Goal: Task Accomplishment & Management: Manage account settings

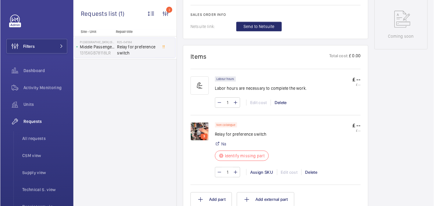
scroll to position [340, 0]
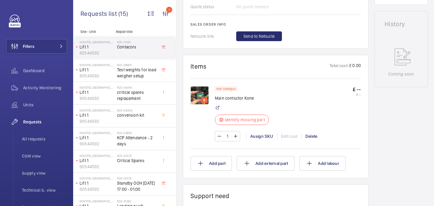
scroll to position [295, 0]
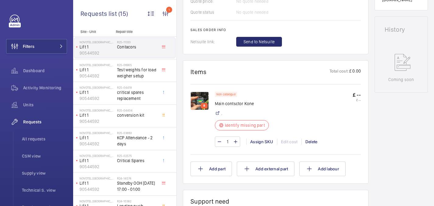
click at [199, 99] on img at bounding box center [199, 101] width 18 height 18
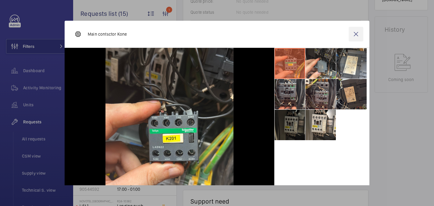
click at [353, 31] on wm-front-icon-button at bounding box center [355, 34] width 15 height 15
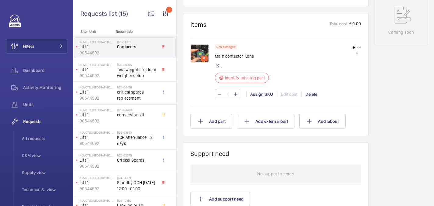
scroll to position [322, 0]
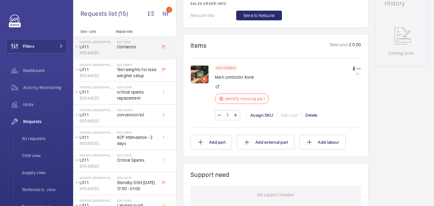
click at [203, 76] on img at bounding box center [199, 74] width 18 height 18
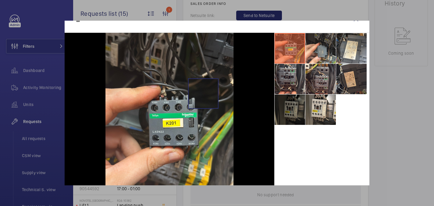
scroll to position [18, 0]
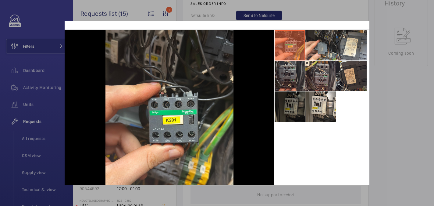
click at [286, 80] on li at bounding box center [289, 76] width 30 height 30
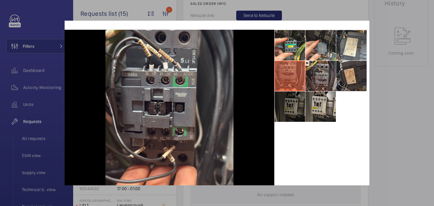
click at [322, 104] on li at bounding box center [320, 107] width 30 height 30
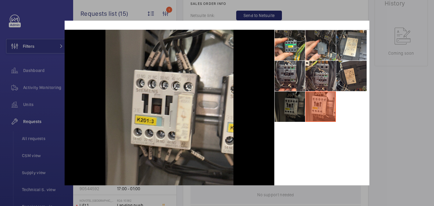
click at [298, 107] on li at bounding box center [289, 107] width 30 height 30
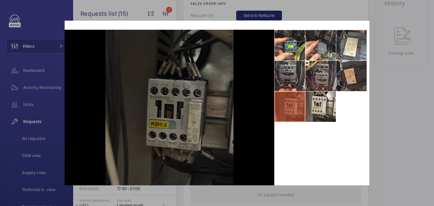
click at [425, 57] on div at bounding box center [217, 103] width 434 height 206
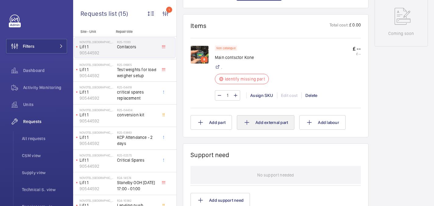
scroll to position [346, 0]
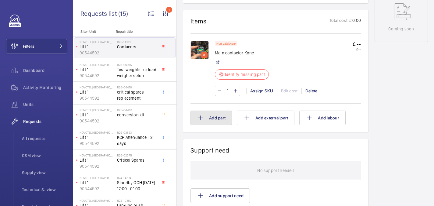
click at [211, 121] on button "Add part" at bounding box center [210, 118] width 41 height 15
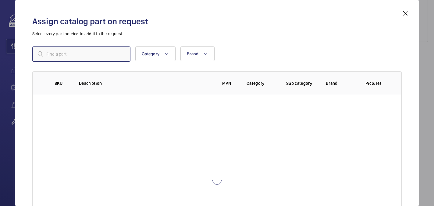
click at [93, 49] on input "text" at bounding box center [81, 54] width 98 height 15
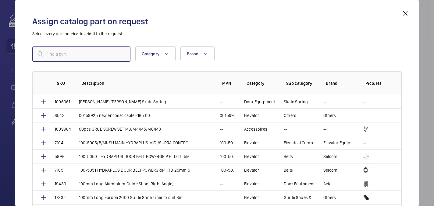
paste input "1010106"
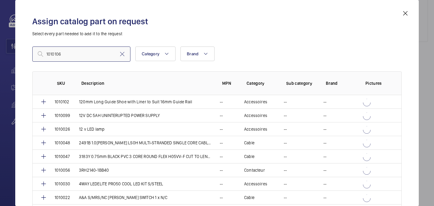
click at [48, 55] on input "1010106" at bounding box center [81, 54] width 98 height 15
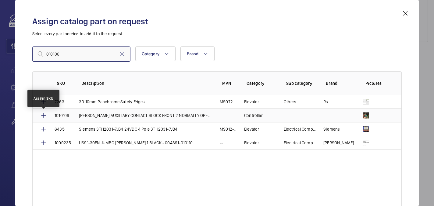
type input "010106"
click at [43, 116] on mat-icon at bounding box center [43, 115] width 7 height 7
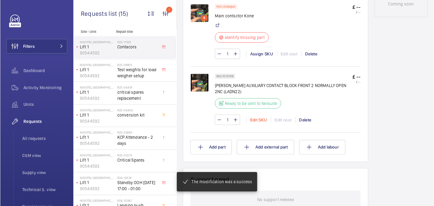
scroll to position [382, 0]
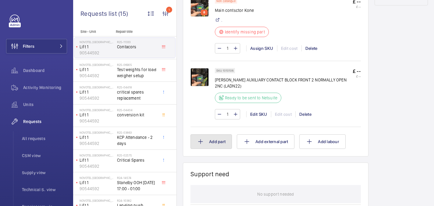
click at [210, 146] on button "Add part" at bounding box center [210, 142] width 41 height 15
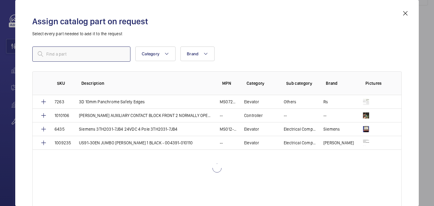
click at [110, 53] on input "text" at bounding box center [81, 54] width 98 height 15
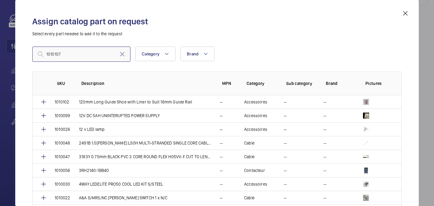
click at [48, 55] on input "1010107" at bounding box center [81, 54] width 98 height 15
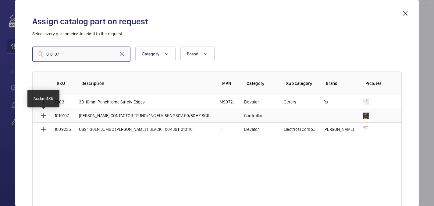
type input "010107"
click at [45, 115] on mat-icon at bounding box center [43, 115] width 7 height 7
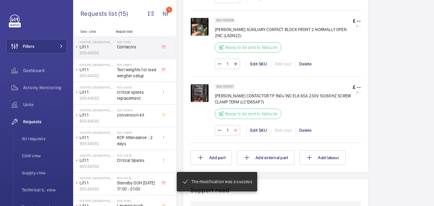
scroll to position [445, 0]
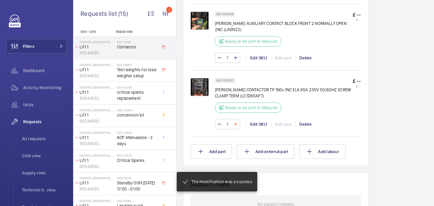
click at [235, 126] on mat-icon at bounding box center [235, 124] width 5 height 7
type input "2"
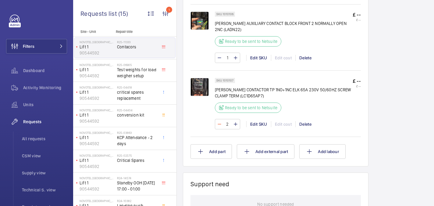
click at [220, 126] on mat-icon at bounding box center [219, 124] width 5 height 7
type input "1"
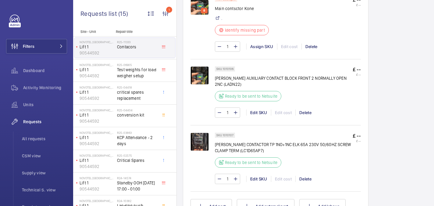
scroll to position [382, 0]
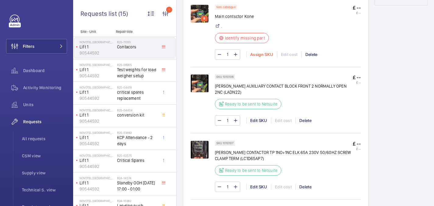
click at [263, 55] on div "Assign SKU" at bounding box center [261, 54] width 31 height 6
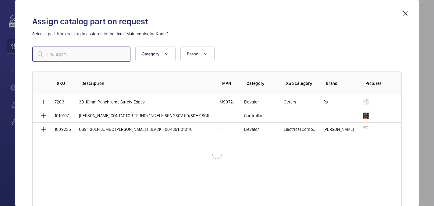
click at [74, 55] on input "text" at bounding box center [81, 54] width 98 height 15
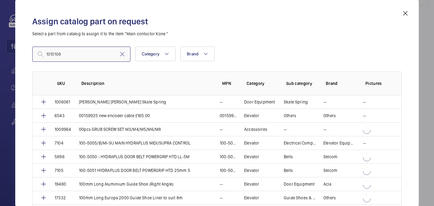
click at [48, 54] on input "1010108" at bounding box center [81, 54] width 98 height 15
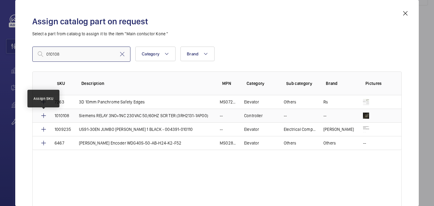
type input "010108"
click at [43, 114] on mat-icon at bounding box center [43, 115] width 7 height 7
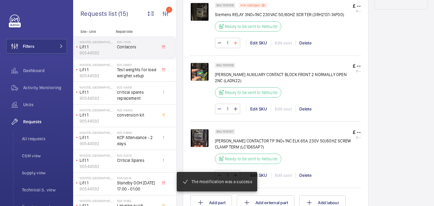
scroll to position [384, 0]
click at [236, 43] on mat-icon at bounding box center [235, 42] width 5 height 7
type input "2"
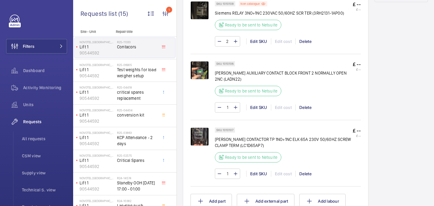
scroll to position [380, 0]
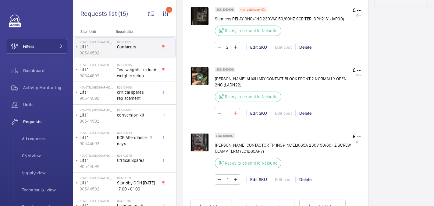
click at [234, 116] on mat-icon at bounding box center [235, 113] width 5 height 7
type input "2"
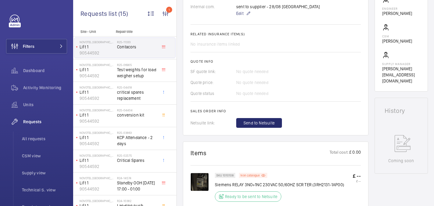
scroll to position [215, 0]
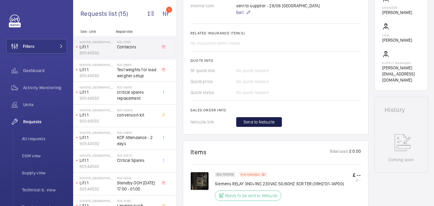
click at [259, 122] on span "Send to Netsuite" at bounding box center [258, 122] width 31 height 6
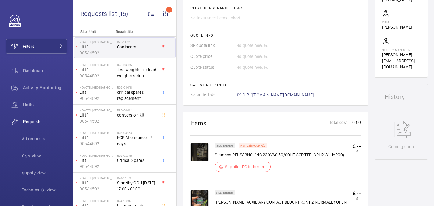
click at [274, 92] on span "https://6461500.app.netsuite.com/app/accounting/transactions/salesord.nl?id=295…" at bounding box center [277, 95] width 71 height 6
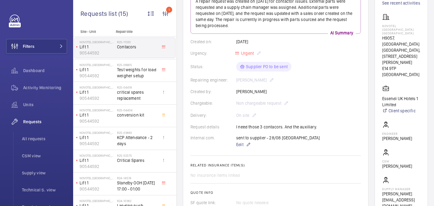
scroll to position [6, 0]
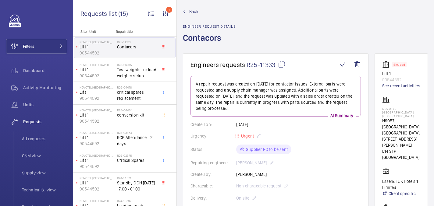
click at [391, 114] on p "NOVOTEL LONDON CANARY WHARF" at bounding box center [401, 112] width 38 height 11
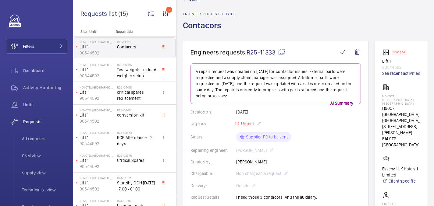
click at [257, 159] on div "Created by: Lewis Wormleighton" at bounding box center [275, 162] width 170 height 6
copy p "Lewis Wormleighton"
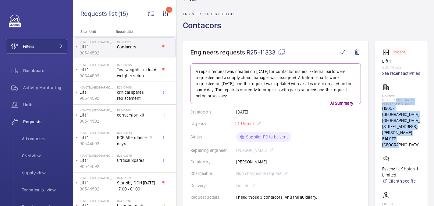
drag, startPoint x: 387, startPoint y: 104, endPoint x: 421, endPoint y: 135, distance: 45.9
click at [421, 135] on wm-front-card "Stopped Lift 1 90544592 See recent activities NOVOTEL LONDON CANARY WHARF H9057…" at bounding box center [400, 164] width 53 height 246
copy div "CANARY WHARF H9057, NOVOTEL LONDON CANARY WHARF, 40 Marsh Wall E14 9TP LONDON"
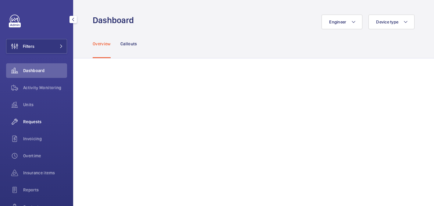
click at [26, 125] on div "Requests" at bounding box center [36, 121] width 61 height 15
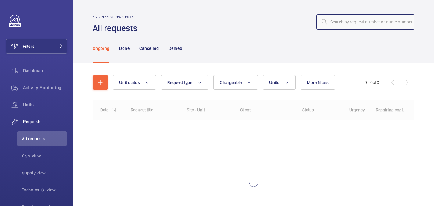
click at [373, 28] on input "text" at bounding box center [365, 21] width 98 height 15
paste input "R25-11401"
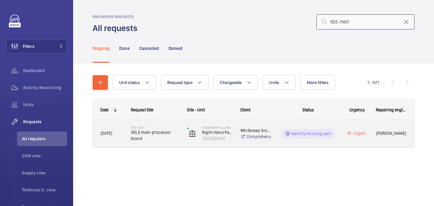
type input "R25-11401"
click at [173, 128] on h2 "R25-11401" at bounding box center [155, 128] width 48 height 4
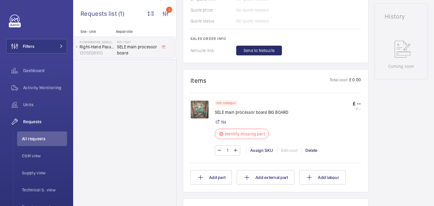
scroll to position [287, 0]
click at [200, 111] on img at bounding box center [199, 109] width 18 height 18
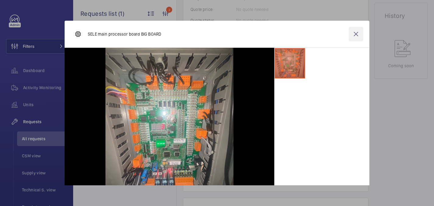
click at [359, 33] on wm-front-icon-button at bounding box center [355, 34] width 15 height 15
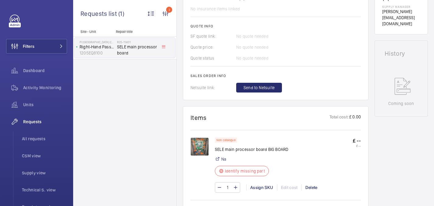
scroll to position [258, 0]
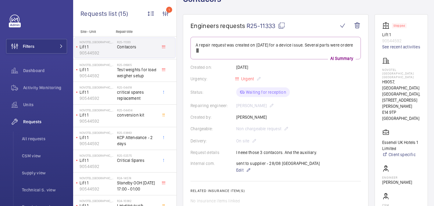
scroll to position [46, 0]
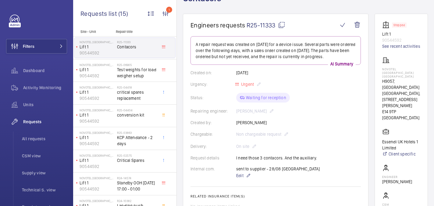
click at [283, 25] on mat-icon at bounding box center [281, 24] width 7 height 7
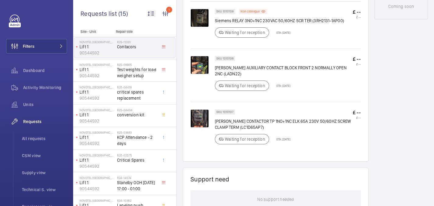
scroll to position [356, 0]
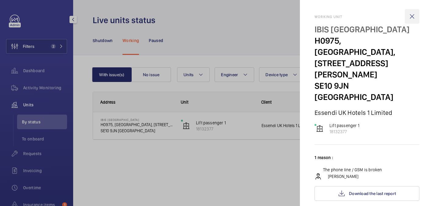
click at [413, 16] on wm-front-icon-button at bounding box center [411, 16] width 15 height 15
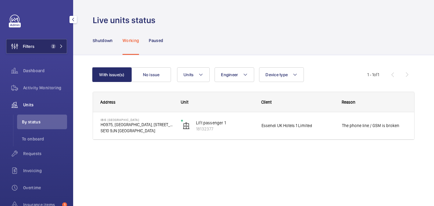
click at [56, 44] on button "Filters 2" at bounding box center [36, 46] width 61 height 15
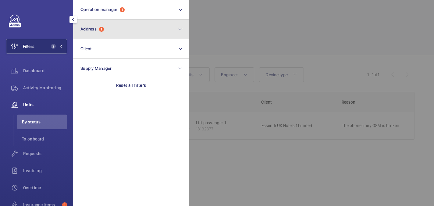
click at [102, 28] on span "1" at bounding box center [101, 29] width 5 height 5
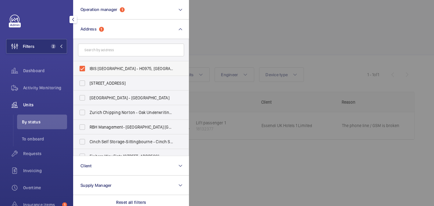
click at [91, 65] on span "IBIS LONDON GREENWICH - H0975, IBIS LONDON GREENWICH, 30 Stockwell St, LONDON S…" at bounding box center [132, 68] width 84 height 6
click at [88, 65] on input "IBIS LONDON GREENWICH - H0975, IBIS LONDON GREENWICH, 30 Stockwell St, LONDON S…" at bounding box center [82, 68] width 12 height 12
checkbox input "false"
click at [90, 51] on input "text" at bounding box center [131, 50] width 106 height 13
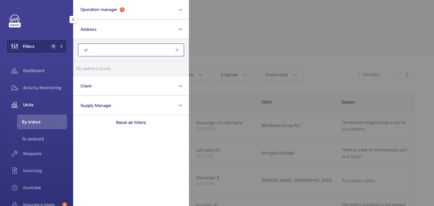
type input "p"
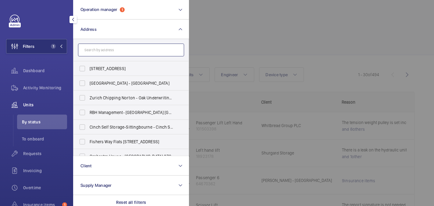
type input "m"
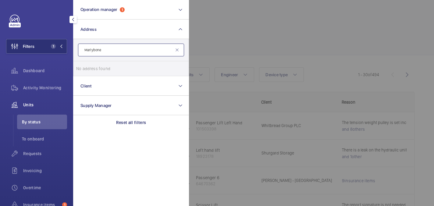
click at [92, 52] on input "Marlybone" at bounding box center [131, 50] width 106 height 13
type input "Mareybone"
click at [109, 44] on input "Mareybone" at bounding box center [131, 50] width 106 height 13
click at [109, 48] on input "Mareybone" at bounding box center [131, 50] width 106 height 13
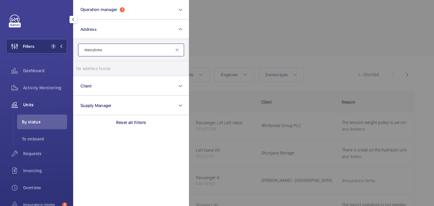
click at [109, 48] on input "Mareybone" at bounding box center [131, 50] width 106 height 13
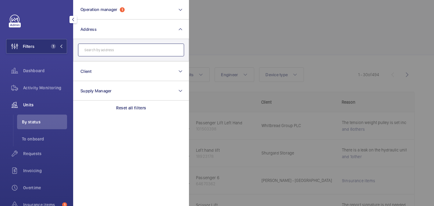
paste input "Marylebone"
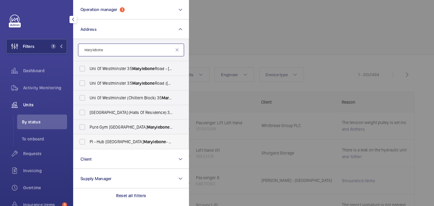
type input "Marylebone"
click at [143, 139] on span "Marylebone" at bounding box center [154, 141] width 23 height 5
click at [88, 139] on input "PI - Hub London Marylebone - Proximity London, LONDON NW1 5RJ" at bounding box center [82, 142] width 12 height 12
checkbox input "true"
click at [289, 9] on div at bounding box center [406, 103] width 434 height 206
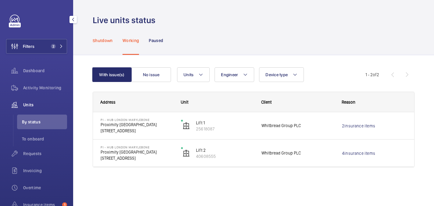
click at [100, 38] on p "Shutdown" at bounding box center [103, 40] width 20 height 6
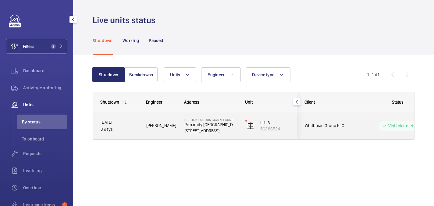
click at [168, 138] on div "Piotr K." at bounding box center [158, 125] width 38 height 27
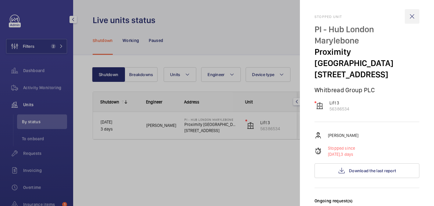
click at [411, 17] on wm-front-icon-button at bounding box center [411, 16] width 15 height 15
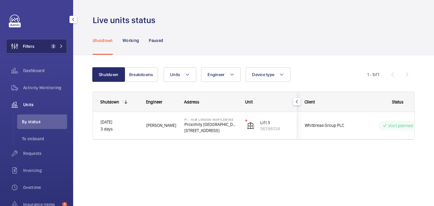
click at [42, 44] on button "Filters 2" at bounding box center [36, 46] width 61 height 15
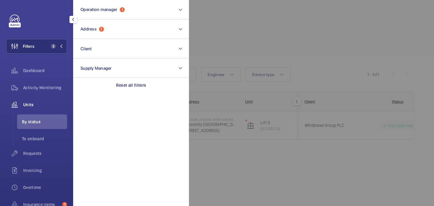
click at [233, 28] on div at bounding box center [406, 103] width 434 height 206
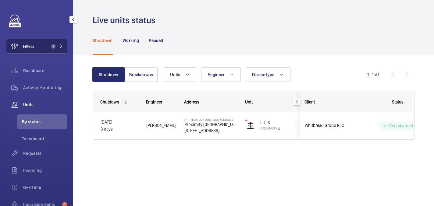
click at [37, 42] on button "Filters 2" at bounding box center [36, 46] width 61 height 15
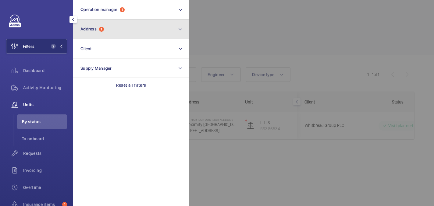
click at [106, 23] on button "Address 1" at bounding box center [131, 28] width 116 height 19
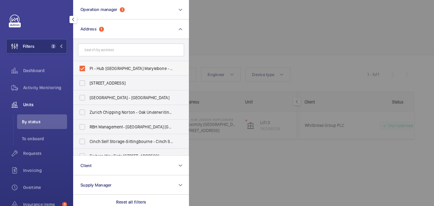
click at [104, 68] on span "PI - Hub London Marylebone - Proximity London, LONDON NW1 5RJ" at bounding box center [132, 68] width 84 height 6
click at [88, 68] on input "PI - Hub London Marylebone - Proximity London, LONDON NW1 5RJ" at bounding box center [82, 68] width 12 height 12
checkbox input "false"
click at [319, 10] on div at bounding box center [406, 103] width 434 height 206
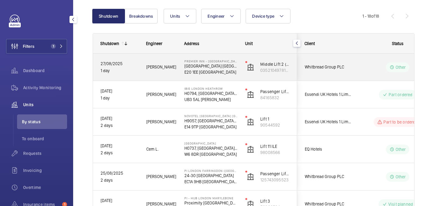
scroll to position [60, 0]
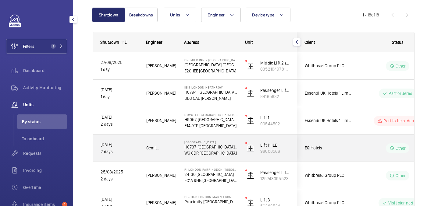
click at [223, 156] on div "NOVOTEL LONDON WEST H0737, NOVOTEL LONDON WEST, 1 Shortlands, Hammersmith Inter…" at bounding box center [207, 148] width 60 height 27
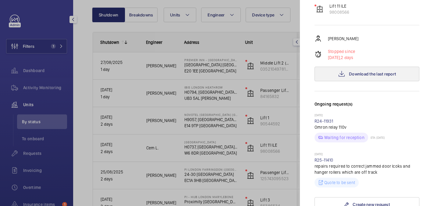
scroll to position [0, 0]
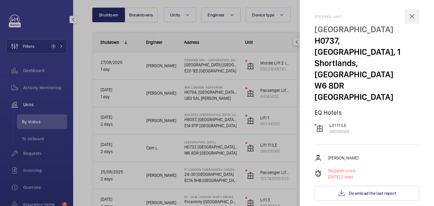
click at [413, 11] on wm-front-icon-button at bounding box center [411, 16] width 15 height 15
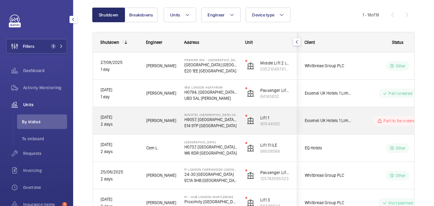
click at [234, 125] on p "E14 9TP LONDON" at bounding box center [210, 126] width 53 height 6
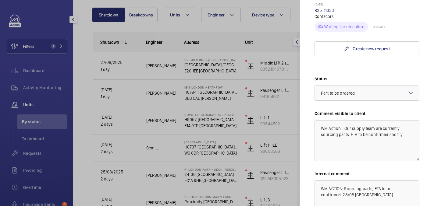
scroll to position [346, 0]
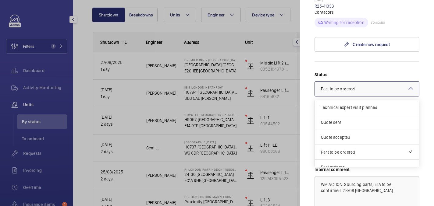
click at [341, 82] on div at bounding box center [367, 89] width 104 height 15
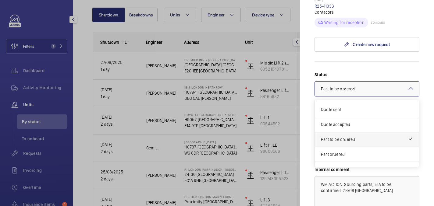
scroll to position [14, 0]
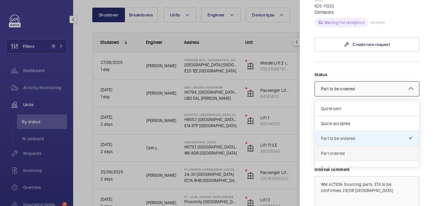
click at [345, 150] on span "Part ordered" at bounding box center [367, 153] width 92 height 6
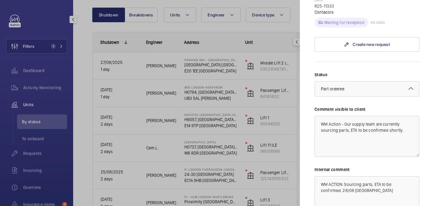
scroll to position [371, 0]
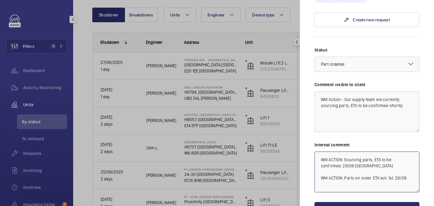
click at [344, 152] on textarea "WM ACTION: Sourcing parts, ETA to be confirmed. 28/08 india WM ACTION: Parts on…" at bounding box center [366, 172] width 105 height 41
click at [366, 152] on textarea "WM ACTION: Sourcing parts, ETA to be confirmed. 28/08 india WM ACTION: Parts on…" at bounding box center [366, 172] width 105 height 41
click at [394, 152] on textarea "WM ACTION: Sourcing parts, ETA to be confirmed. 28/08 india WM ACTION: Parts on…" at bounding box center [366, 172] width 105 height 41
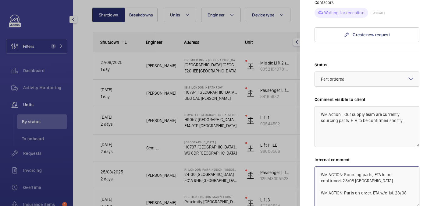
scroll to position [357, 0]
drag, startPoint x: 407, startPoint y: 149, endPoint x: 318, endPoint y: 149, distance: 89.8
click at [318, 166] on textarea "WM ACTION: Sourcing parts, ETA to be confirmed. 28/08 india WM ACTION: Parts on…" at bounding box center [366, 186] width 105 height 41
type textarea "WM ACTION: Sourcing parts, ETA to be confirmed. 28/08 india WM ACTION: Parts on…"
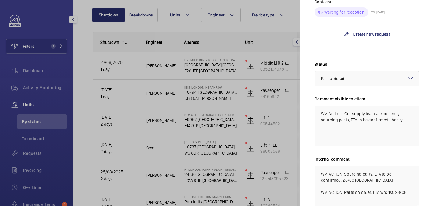
click at [320, 106] on textarea "WM Action - Our supply team are currently sourcing parts, ETA to be confirmed s…" at bounding box center [366, 126] width 105 height 41
paste textarea "WM ACTION: Parts on order. ETA w/c 1st. 28/08"
type textarea "WM Action - Our supply team are currently sourcing parts, ETA to be confirmed s…"
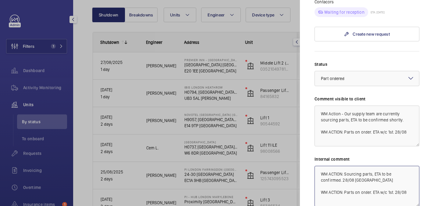
click at [413, 166] on textarea "WM ACTION: Sourcing parts, ETA to be confirmed. 28/08 india WM ACTION: Parts on…" at bounding box center [366, 186] width 105 height 41
click at [411, 166] on textarea "WM ACTION: Sourcing parts, ETA to be confirmed. 28/08 india WM ACTION: Parts on…" at bounding box center [366, 186] width 105 height 41
type textarea "WM ACTION: Sourcing parts, ETA to be confirmed. 28/08 india WM ACTION: Parts on…"
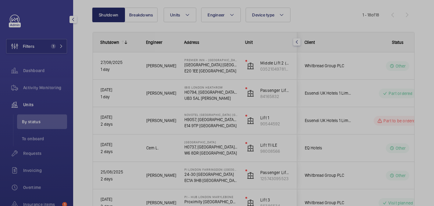
scroll to position [0, 0]
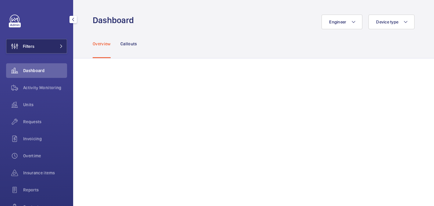
click at [32, 48] on span "Filters" at bounding box center [29, 46] width 12 height 6
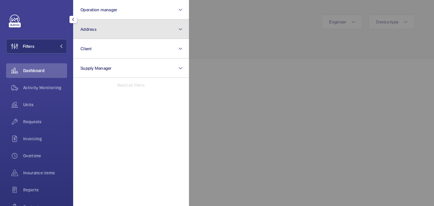
click at [100, 33] on button "Address" at bounding box center [131, 28] width 116 height 19
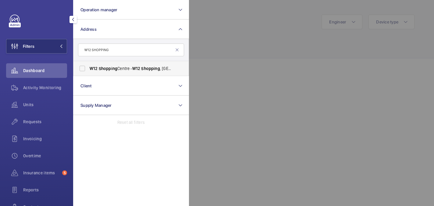
type input "W12 SHOPPING"
click at [108, 65] on label "W12 Shopping Centre - W12 Shopping , LONDON W12 8PP" at bounding box center [126, 68] width 106 height 15
click at [88, 65] on input "W12 Shopping Centre - W12 Shopping , LONDON W12 8PP" at bounding box center [82, 68] width 12 height 12
checkbox input "true"
click at [290, 37] on div at bounding box center [406, 103] width 434 height 206
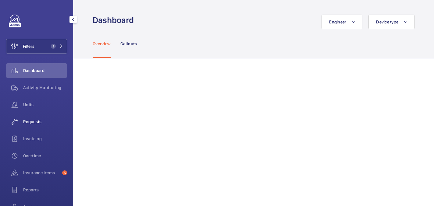
click at [33, 123] on span "Requests" at bounding box center [45, 122] width 44 height 6
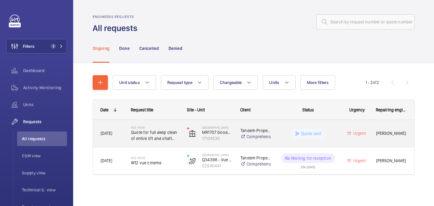
click at [279, 132] on wm-front-pills-cell "Quote sent" at bounding box center [307, 134] width 59 height 10
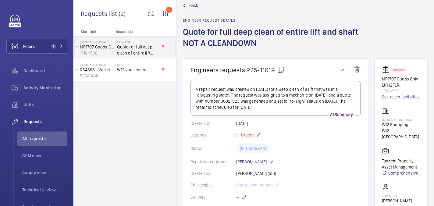
scroll to position [12, 0]
click at [404, 96] on link "See recent activities" at bounding box center [401, 97] width 38 height 6
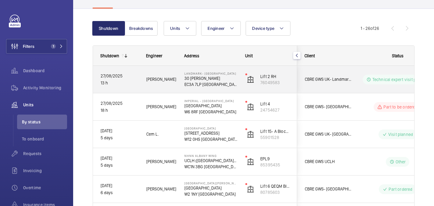
scroll to position [49, 0]
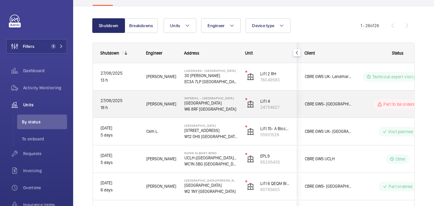
click at [230, 105] on p "[GEOGRAPHIC_DATA]" at bounding box center [210, 103] width 53 height 6
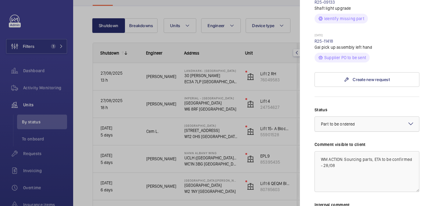
scroll to position [305, 0]
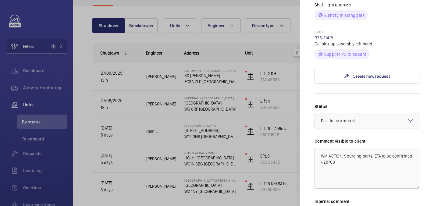
click at [350, 118] on span "Part to be ordered" at bounding box center [338, 120] width 34 height 5
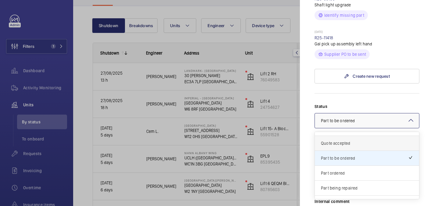
scroll to position [30, 0]
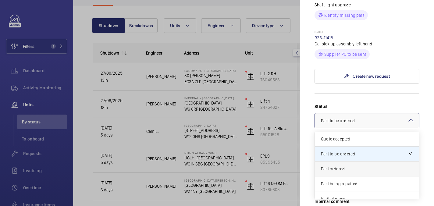
click at [344, 161] on div "Part ordered" at bounding box center [367, 168] width 104 height 15
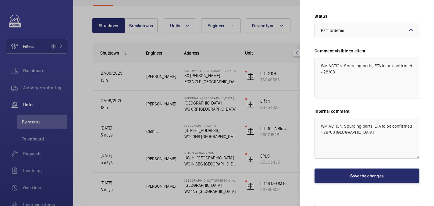
scroll to position [395, 0]
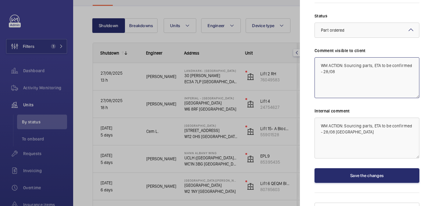
click at [339, 59] on textarea "WM ACTION: Sourcing parts, ETA to be confirmed - 28/08" at bounding box center [366, 77] width 105 height 41
drag, startPoint x: 395, startPoint y: 73, endPoint x: 308, endPoint y: 72, distance: 87.1
click at [308, 72] on mat-sidenav "Stopped unit Imperial - Charing Cross Hospital Charing Cross Hospital W6 8RF LO…" at bounding box center [367, 103] width 134 height 206
type textarea "WM ACTION: Sourcing parts, ETA to be confirmed - 28/08 WM ACTION: on order, ETA…"
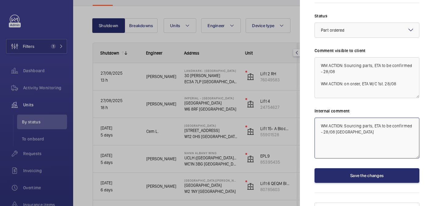
click at [364, 125] on textarea "WM ACTION: Sourcing parts, ETA to be confirmed - 28/08 india" at bounding box center [366, 138] width 105 height 41
paste textarea "WM ACTION: on order, ETA W/C 1st. 28/08"
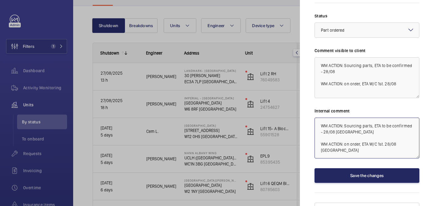
type textarea "WM ACTION: Sourcing parts, ETA to be confirmed - 28/08 india WM ACTION: on orde…"
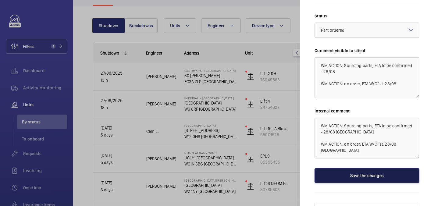
click at [374, 168] on button "Save the changes" at bounding box center [366, 175] width 105 height 15
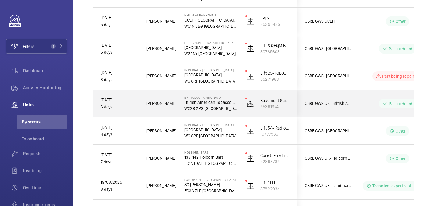
scroll to position [188, 0]
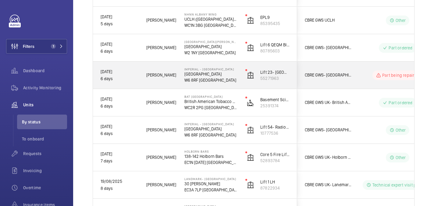
click at [161, 82] on div "Levi E." at bounding box center [157, 74] width 37 height 19
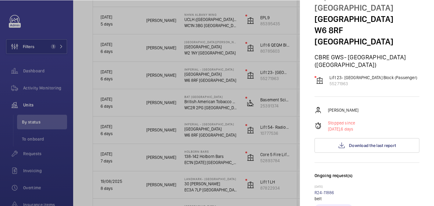
scroll to position [0, 0]
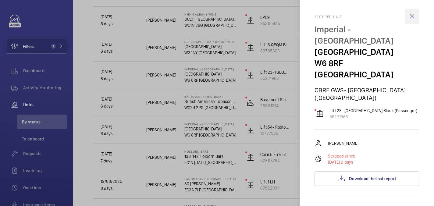
click at [411, 13] on wm-front-icon-button at bounding box center [411, 16] width 15 height 15
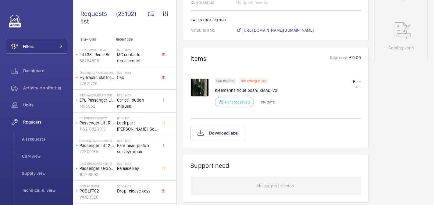
click at [206, 84] on img at bounding box center [199, 87] width 18 height 18
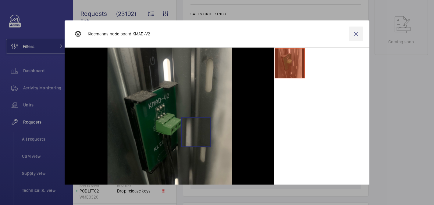
click at [357, 33] on wm-front-icon-button at bounding box center [355, 33] width 15 height 15
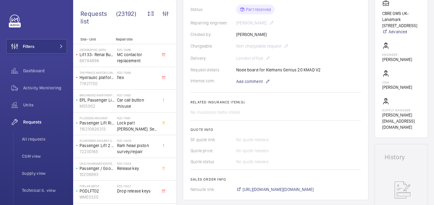
scroll to position [96, 0]
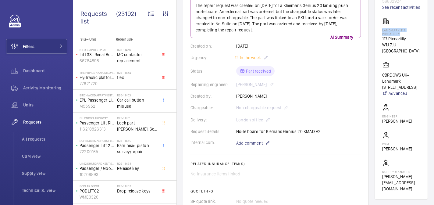
drag, startPoint x: 386, startPoint y: 36, endPoint x: 410, endPoint y: 38, distance: 24.8
click at [410, 38] on wm-front-card "Working 117 Piccadilly 56832924 See recent activities Landmark [GEOGRAPHIC_DATA…" at bounding box center [400, 87] width 53 height 224
copy p "Landmark 117 Piccadilly"
click at [46, 42] on button "Filters" at bounding box center [36, 46] width 61 height 15
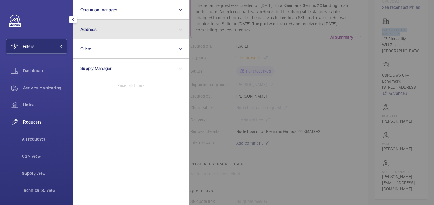
click at [109, 30] on button "Address" at bounding box center [131, 28] width 116 height 19
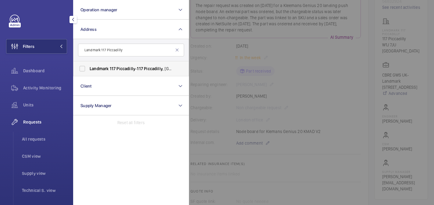
type input "Landmark 117 Piccadilly"
click at [110, 72] on label "Landmark [STREET_ADDRESS]" at bounding box center [126, 68] width 106 height 15
click at [88, 72] on input "Landmark [STREET_ADDRESS]" at bounding box center [82, 68] width 12 height 12
checkbox input "true"
click at [297, 65] on div at bounding box center [406, 102] width 434 height 205
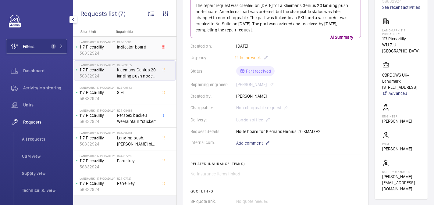
click at [141, 52] on div "R25-10680 Indicator board" at bounding box center [137, 49] width 40 height 18
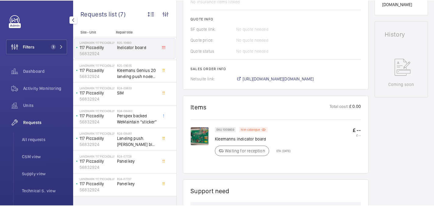
scroll to position [246, 0]
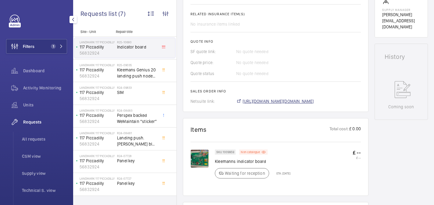
click at [266, 104] on span "[URL][DOMAIN_NAME][DOMAIN_NAME]" at bounding box center [277, 101] width 71 height 6
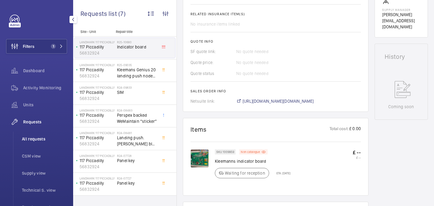
click at [30, 141] on span "All requests" at bounding box center [44, 139] width 45 height 6
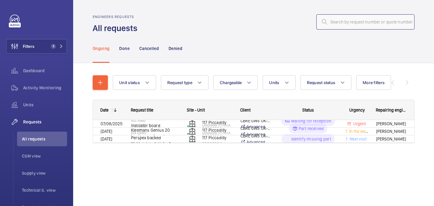
click at [338, 22] on input "text" at bounding box center [365, 21] width 98 height 15
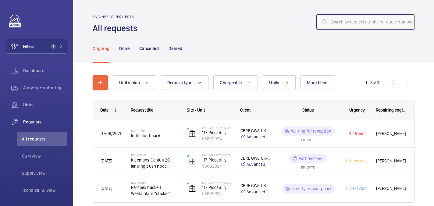
paste input "R25-11418"
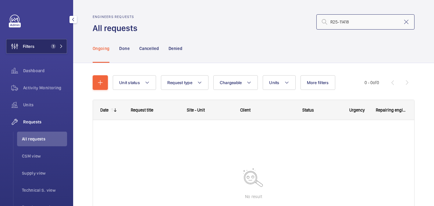
type input "R25-11418"
click at [25, 47] on span "Filters" at bounding box center [29, 46] width 12 height 6
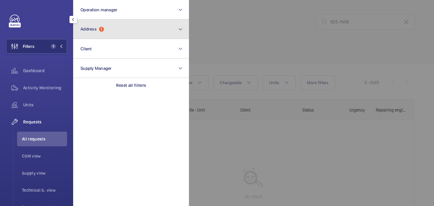
click at [149, 25] on button "Address 1" at bounding box center [131, 28] width 116 height 19
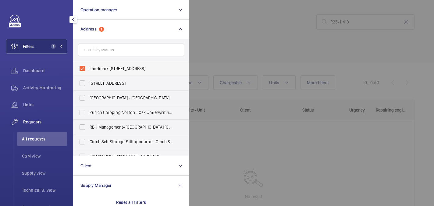
click at [108, 65] on label "Landmark [STREET_ADDRESS]" at bounding box center [126, 68] width 106 height 15
click at [88, 65] on input "Landmark [STREET_ADDRESS]" at bounding box center [82, 68] width 12 height 12
checkbox input "false"
click at [255, 33] on div at bounding box center [406, 103] width 434 height 206
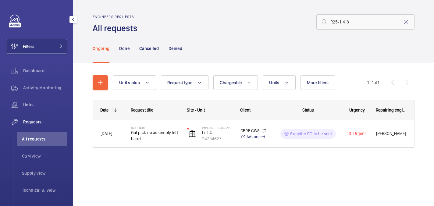
click at [162, 151] on div "Date Request title Site - Unit Client" at bounding box center [254, 131] width 322 height 63
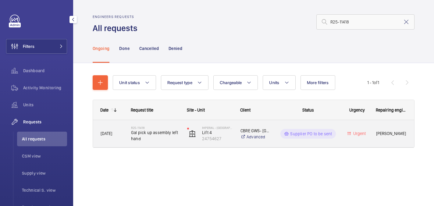
click at [158, 145] on div "R25-11418 Gal pick up assembly left hand" at bounding box center [151, 133] width 55 height 27
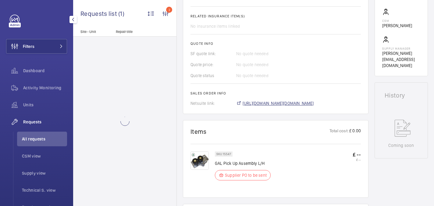
scroll to position [220, 0]
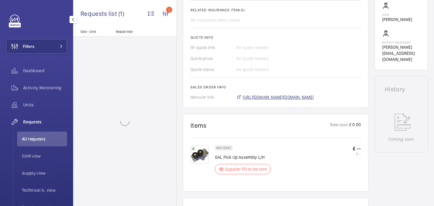
click at [266, 100] on span "[URL][DOMAIN_NAME][DOMAIN_NAME]" at bounding box center [277, 97] width 71 height 6
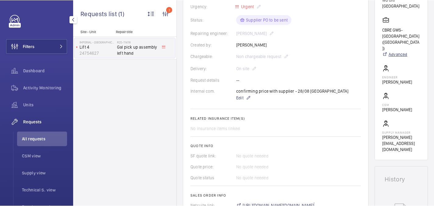
scroll to position [74, 0]
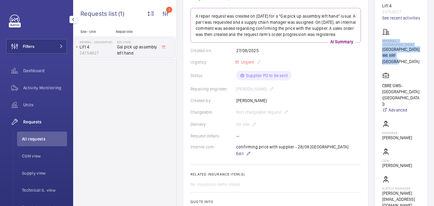
drag, startPoint x: 382, startPoint y: 46, endPoint x: 423, endPoint y: 71, distance: 47.7
click at [423, 71] on wm-front-card "Stopped Lift 4 24754627 See recent activities [GEOGRAPHIC_DATA] [GEOGRAPHIC_DAT…" at bounding box center [400, 100] width 53 height 231
copy div "[GEOGRAPHIC_DATA] [GEOGRAPHIC_DATA] [GEOGRAPHIC_DATA]"
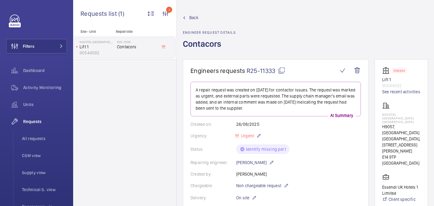
scroll to position [279, 0]
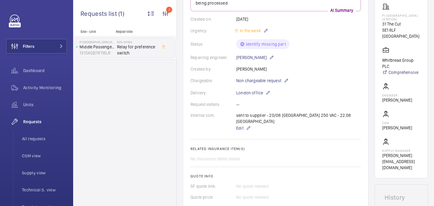
scroll to position [116, 0]
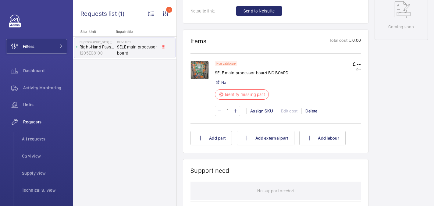
scroll to position [256, 0]
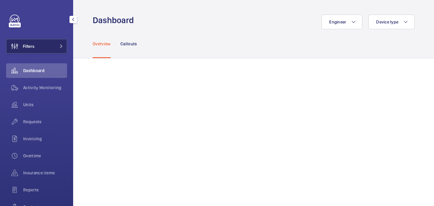
click at [45, 45] on button "Filters" at bounding box center [36, 46] width 61 height 15
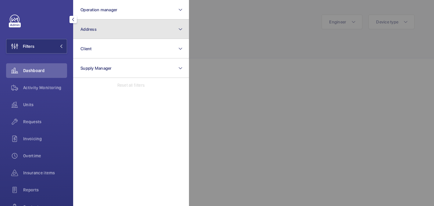
click at [97, 31] on button "Address" at bounding box center [131, 28] width 116 height 19
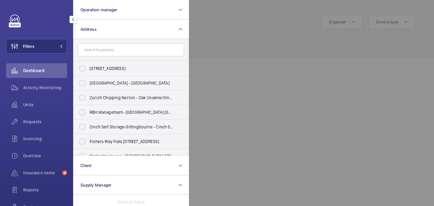
type input "p"
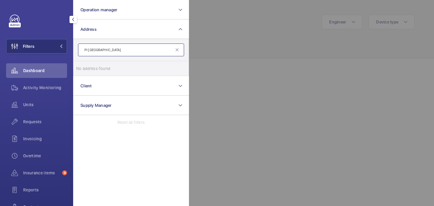
click at [88, 51] on input "PI [GEOGRAPHIC_DATA]" at bounding box center [131, 50] width 106 height 13
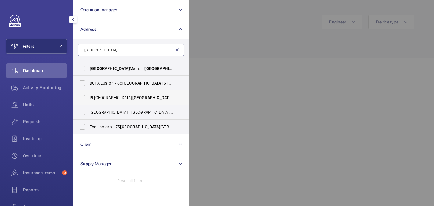
type input "[GEOGRAPHIC_DATA]"
click at [132, 98] on span "[GEOGRAPHIC_DATA]" at bounding box center [152, 97] width 40 height 5
click at [88, 98] on input "PI [GEOGRAPHIC_DATA] - [PERSON_NAME][STREET_ADDRESS][PERSON_NAME]" at bounding box center [82, 98] width 12 height 12
checkbox input "true"
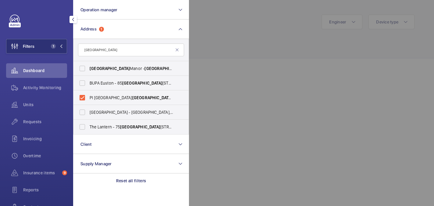
click at [248, 30] on div at bounding box center [406, 103] width 434 height 206
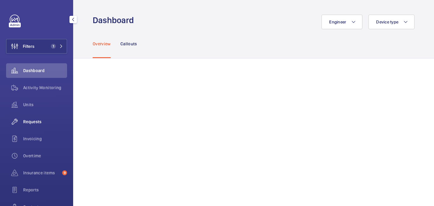
click at [19, 119] on wm-front-icon-button at bounding box center [14, 121] width 17 height 15
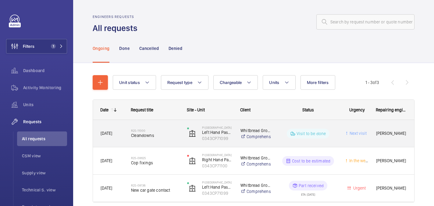
click at [175, 128] on div "R25-11000 Cleandowns" at bounding box center [155, 134] width 48 height 18
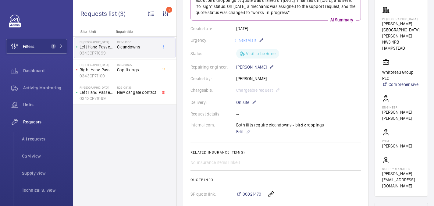
scroll to position [18, 0]
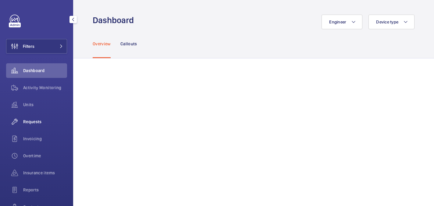
click at [33, 122] on span "Requests" at bounding box center [45, 122] width 44 height 6
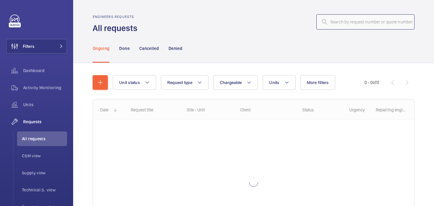
click at [342, 17] on input "text" at bounding box center [365, 21] width 98 height 15
paste input "R25-11458"
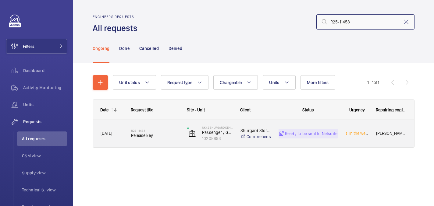
type input "R25-11458"
click at [157, 130] on h2 "R25-11458" at bounding box center [155, 131] width 48 height 4
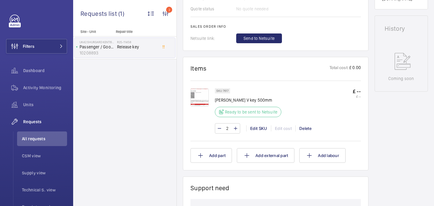
scroll to position [287, 0]
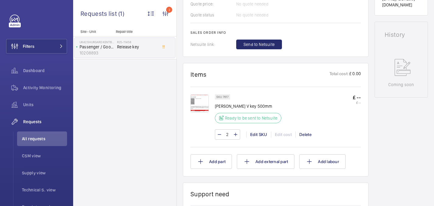
click at [199, 98] on img at bounding box center [199, 103] width 18 height 18
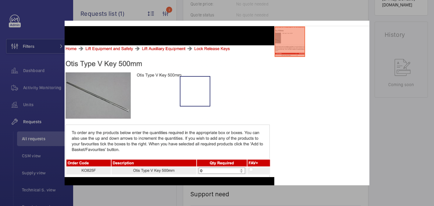
scroll to position [17, 0]
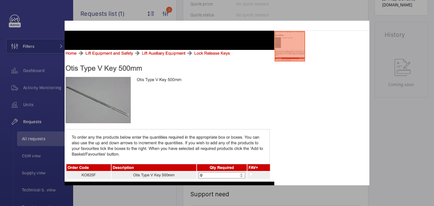
click at [424, 117] on div at bounding box center [217, 103] width 434 height 206
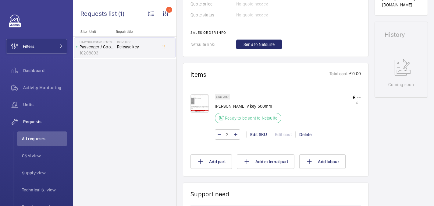
scroll to position [262, 0]
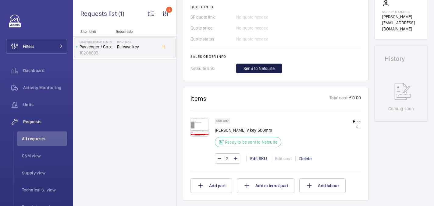
click at [267, 65] on span "Send to Netsuite" at bounding box center [258, 68] width 31 height 6
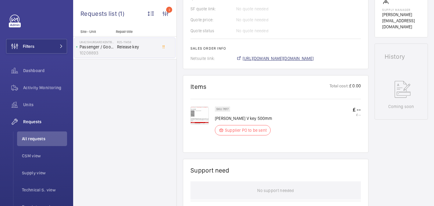
scroll to position [265, 0]
click at [269, 60] on span "[URL][DOMAIN_NAME][DOMAIN_NAME]" at bounding box center [277, 58] width 71 height 6
click at [200, 116] on img at bounding box center [199, 116] width 18 height 18
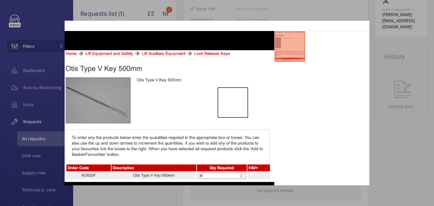
scroll to position [18, 0]
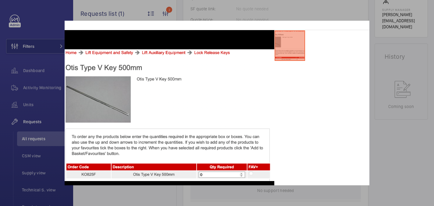
click at [387, 144] on div at bounding box center [217, 103] width 434 height 206
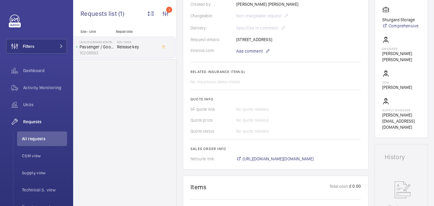
scroll to position [164, 0]
click at [395, 60] on p "[PERSON_NAME] [PERSON_NAME]" at bounding box center [401, 57] width 38 height 12
copy wm-front-card-body "[PERSON_NAME] [PERSON_NAME]"
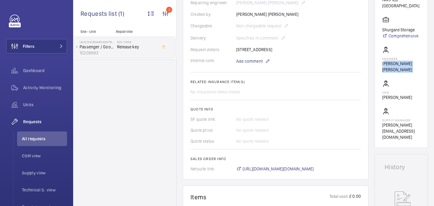
scroll to position [153, 0]
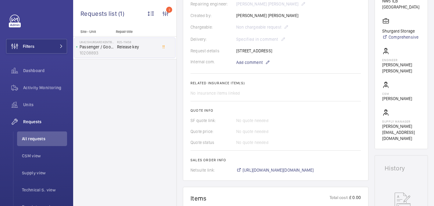
click at [251, 50] on div "Request details 11 Montpelier Grove Kentish Town London NW5 2XD" at bounding box center [275, 51] width 170 height 6
copy p "11 Montpelier Grove Kentish Town London NW5 2XD"
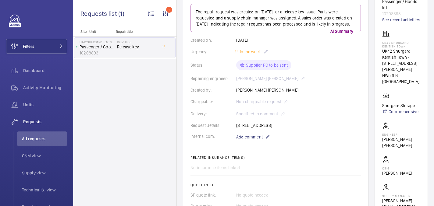
click at [393, 48] on p "UK42 Shurgard Kentish Town" at bounding box center [401, 44] width 38 height 7
copy p "UK42 Shurgard Kentish Town"
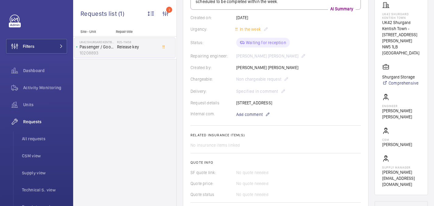
scroll to position [215, 0]
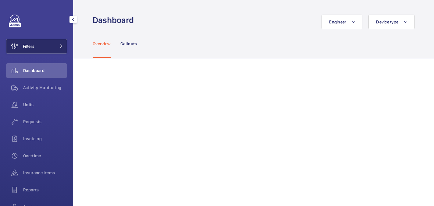
click at [33, 43] on span "Filters" at bounding box center [20, 46] width 28 height 15
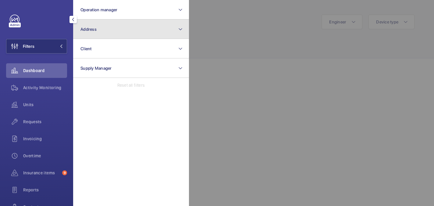
click at [121, 30] on button "Address" at bounding box center [131, 28] width 116 height 19
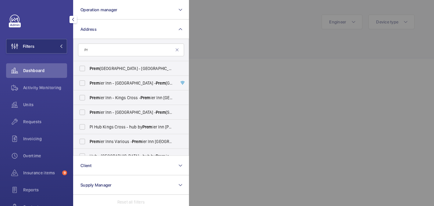
type input "P"
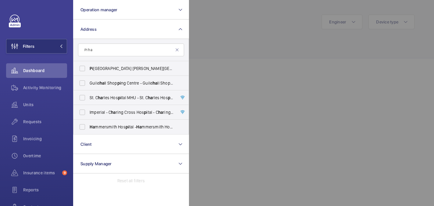
type input "PI ha"
click at [128, 48] on input "PI ha" at bounding box center [131, 50] width 106 height 13
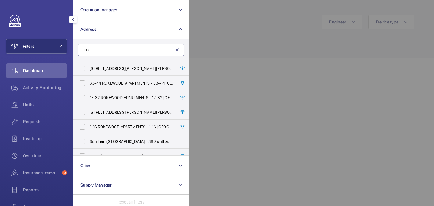
type input "H"
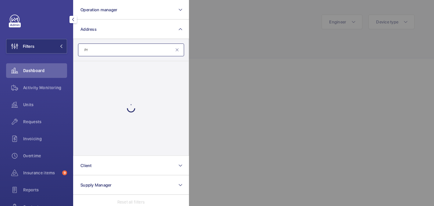
type input "P"
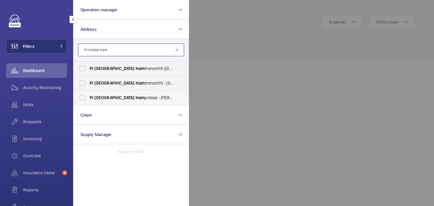
type input "PI london ham"
click at [146, 97] on span "PI London Ham pstead - Haverstock Hill, HAM PSTEAD NW3 4RB" at bounding box center [132, 98] width 84 height 6
click at [88, 97] on input "PI London Ham pstead - Haverstock Hill, HAM PSTEAD NW3 4RB" at bounding box center [82, 98] width 12 height 12
checkbox input "true"
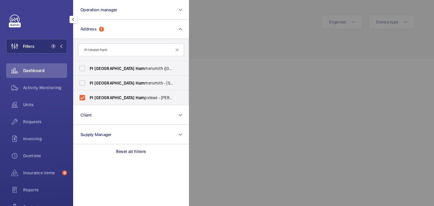
click at [269, 28] on div at bounding box center [406, 103] width 434 height 206
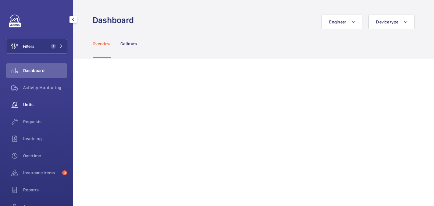
click at [31, 99] on div "Units" at bounding box center [36, 104] width 61 height 15
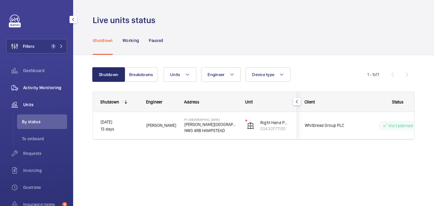
click at [40, 90] on span "Activity Monitoring" at bounding box center [45, 88] width 44 height 6
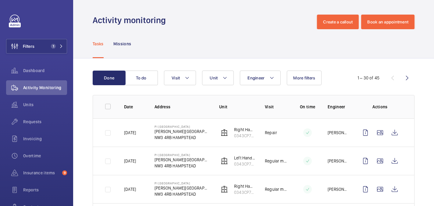
scroll to position [57, 0]
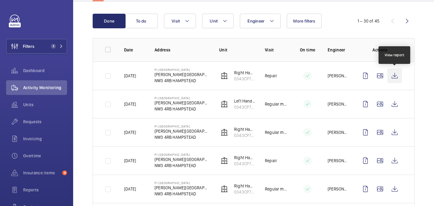
click at [396, 77] on wm-front-icon-button at bounding box center [394, 76] width 15 height 15
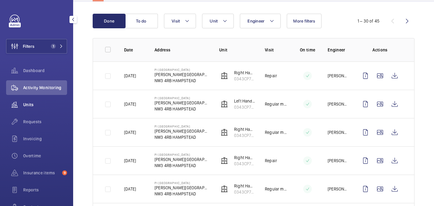
click at [34, 107] on span "Units" at bounding box center [45, 105] width 44 height 6
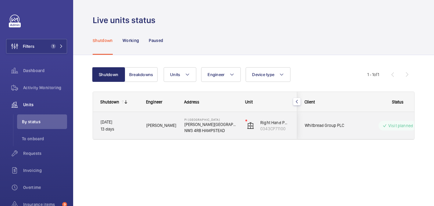
click at [138, 127] on p "13 days" at bounding box center [119, 129] width 38 height 7
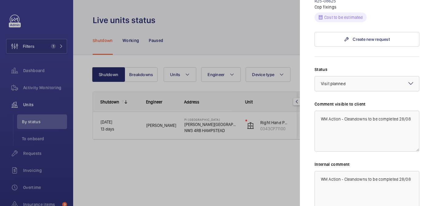
scroll to position [131, 0]
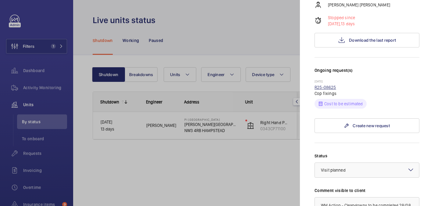
click at [323, 85] on link "R25-08625" at bounding box center [325, 87] width 22 height 5
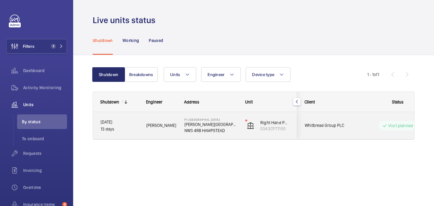
click at [168, 135] on div "Caine B." at bounding box center [157, 125] width 37 height 19
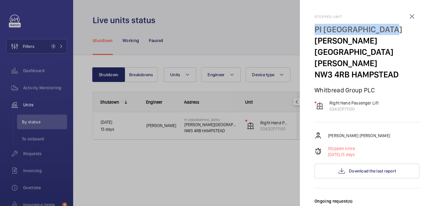
drag, startPoint x: 311, startPoint y: 31, endPoint x: 407, endPoint y: 29, distance: 96.3
click at [407, 29] on mat-sidenav "Stopped unit PI London Hampstead Haverstock Hill NW3 4RB HAMPSTEAD Whitbread Gr…" at bounding box center [367, 103] width 134 height 206
copy p "PI London Hampstead"
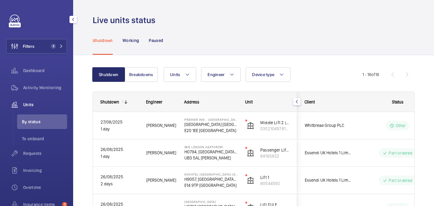
scroll to position [60, 0]
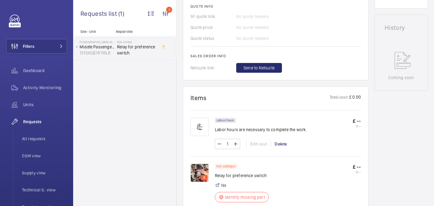
scroll to position [301, 0]
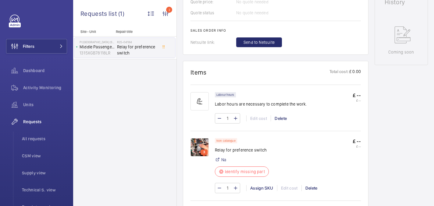
click at [195, 142] on img at bounding box center [199, 147] width 18 height 18
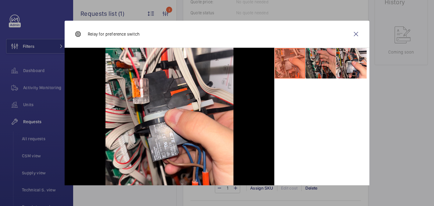
click at [323, 65] on li at bounding box center [320, 63] width 30 height 30
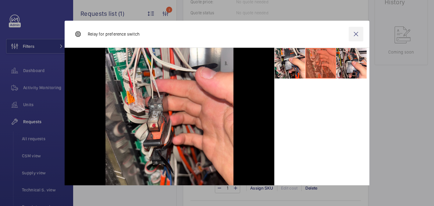
click at [354, 32] on wm-front-icon-button at bounding box center [355, 34] width 15 height 15
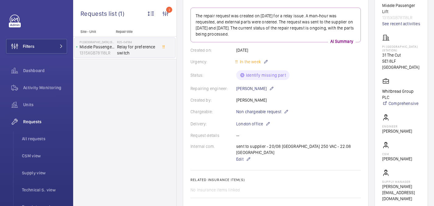
scroll to position [0, 0]
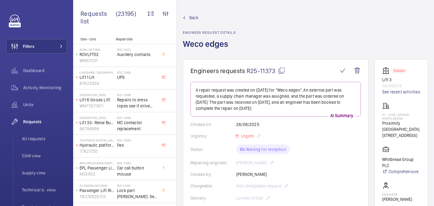
click at [395, 120] on p "PI - Hub London Marylebone" at bounding box center [401, 116] width 38 height 7
copy p "PI - Hub London Marylebone"
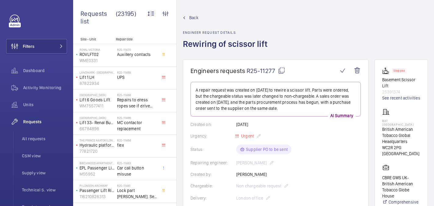
click at [279, 71] on mat-icon at bounding box center [281, 70] width 7 height 7
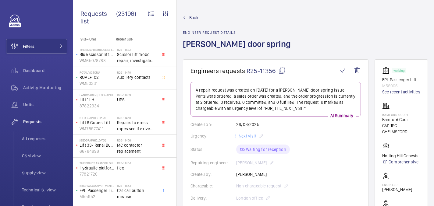
click at [392, 117] on p "Bamford Court" at bounding box center [401, 115] width 38 height 4
copy p "Bamford Court"
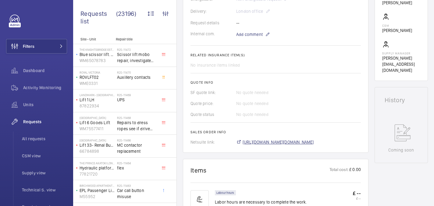
scroll to position [357, 0]
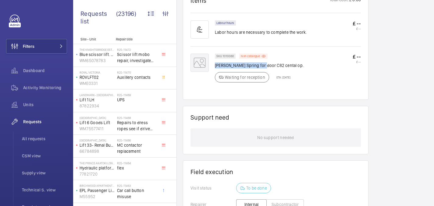
drag, startPoint x: 215, startPoint y: 66, endPoint x: 260, endPoint y: 67, distance: 44.8
click at [260, 67] on p "Schindler Spring for door C82 cental op." at bounding box center [259, 65] width 89 height 6
copy p "Schindler Spring for doo"
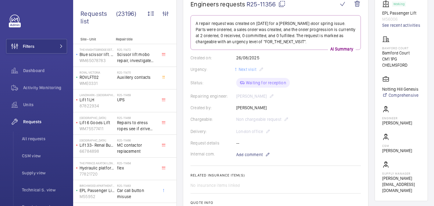
scroll to position [0, 0]
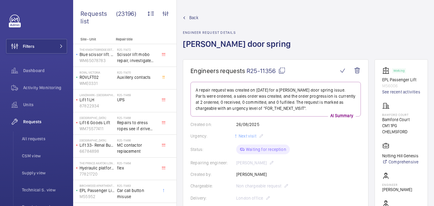
click at [278, 73] on mat-icon at bounding box center [281, 70] width 7 height 7
copy p "Schindler Spring for doo"
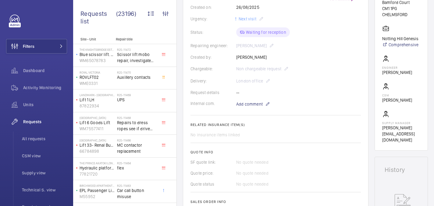
scroll to position [171, 0]
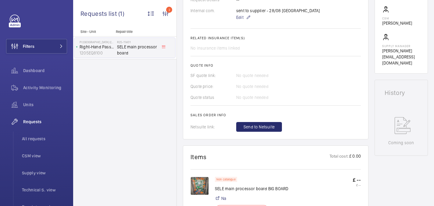
scroll to position [203, 0]
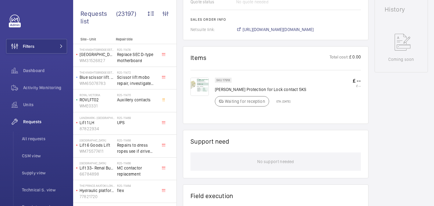
scroll to position [306, 0]
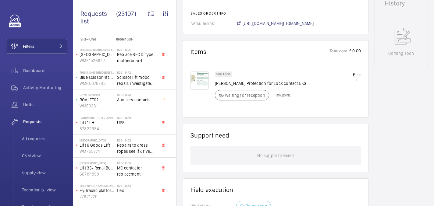
click at [205, 78] on img at bounding box center [199, 81] width 18 height 18
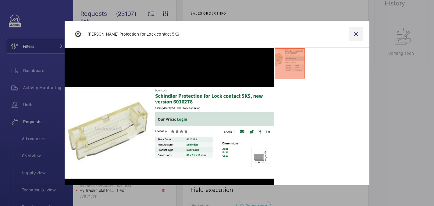
click at [353, 34] on wm-front-icon-button at bounding box center [355, 34] width 15 height 15
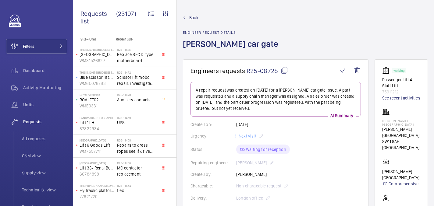
scroll to position [247, 0]
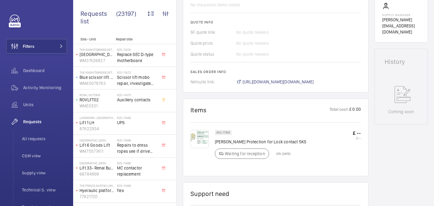
click at [245, 145] on p "[PERSON_NAME] Protection for Lock contact 5KS" at bounding box center [260, 142] width 91 height 6
copy div "[PERSON_NAME] Protection for Lock contact 5KS"
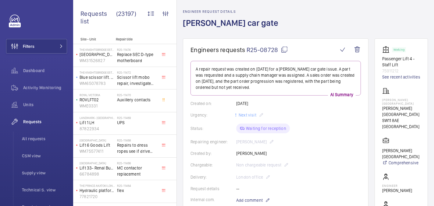
scroll to position [0, 0]
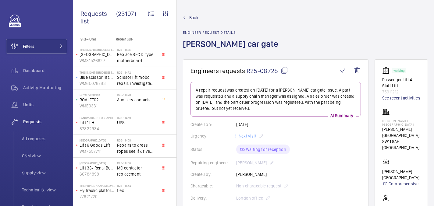
click at [285, 69] on mat-icon at bounding box center [283, 70] width 7 height 7
copy div "[PERSON_NAME] Protection for Lock contact 5KS"
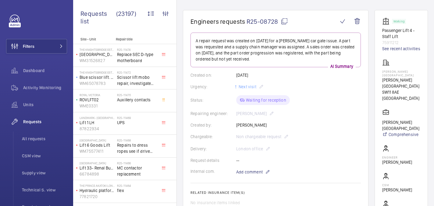
scroll to position [58, 0]
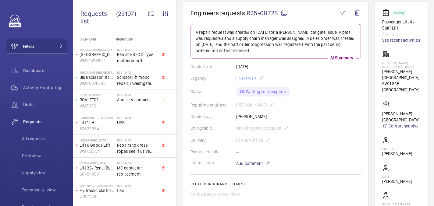
click at [398, 69] on p "[PERSON_NAME][GEOGRAPHIC_DATA]" at bounding box center [401, 64] width 38 height 7
copy p "[PERSON_NAME][GEOGRAPHIC_DATA]"
